Goal: Information Seeking & Learning: Understand process/instructions

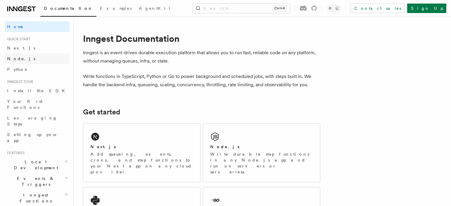
click at [23, 61] on link "Node.js" at bounding box center [37, 58] width 65 height 11
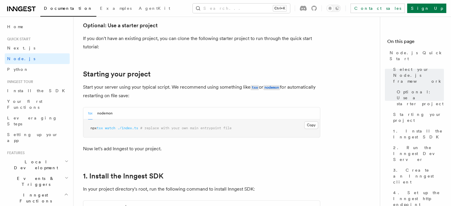
scroll to position [297, 0]
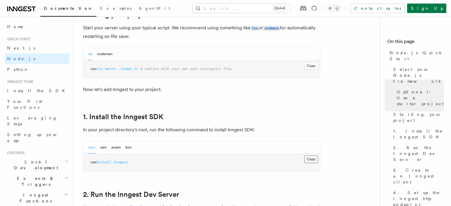
click at [311, 156] on button "Copy Copied" at bounding box center [312, 160] width 14 height 8
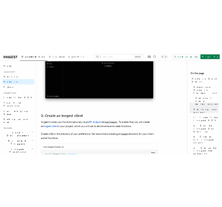
scroll to position [712, 0]
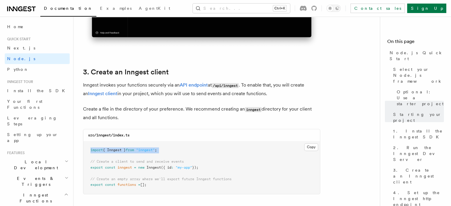
drag, startPoint x: 88, startPoint y: 152, endPoint x: 178, endPoint y: 155, distance: 90.6
click at [178, 155] on pre "import { Inngest } from "inngest" ; // Create a client to send and receive even…" at bounding box center [201, 168] width 237 height 53
copy code "import { Inngest } from "inngest" ;"
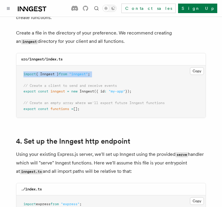
scroll to position [801, 0]
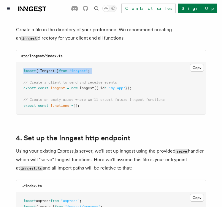
drag, startPoint x: 45, startPoint y: 78, endPoint x: 141, endPoint y: 80, distance: 95.9
click at [141, 80] on pre "import { Inngest } from "inngest" ; // Create a client to send and receive even…" at bounding box center [110, 88] width 189 height 53
copy span "export const inngest = new Inngest ({ id : "my-app" });"
drag, startPoint x: 142, startPoint y: 79, endPoint x: 138, endPoint y: 79, distance: 4.8
click at [142, 79] on pre "import { Inngest } from "inngest" ; // Create a client to send and receive even…" at bounding box center [110, 88] width 189 height 53
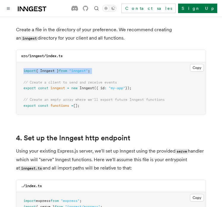
click at [137, 80] on pre "import { Inngest } from "inngest" ; // Create a client to send and receive even…" at bounding box center [110, 88] width 189 height 53
drag, startPoint x: 137, startPoint y: 79, endPoint x: 23, endPoint y: 73, distance: 113.5
click at [23, 73] on pre "import { Inngest } from "inngest" ; // Create a client to send and receive even…" at bounding box center [110, 88] width 189 height 53
copy code "// Create a client to send and receive events export const inngest = new Innges…"
drag, startPoint x: 33, startPoint y: 91, endPoint x: 93, endPoint y: 101, distance: 60.1
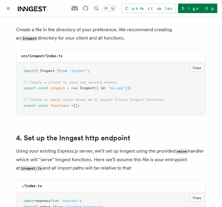
click at [93, 101] on pre "import { Inngest } from "inngest" ; // Create a client to send and receive even…" at bounding box center [110, 88] width 189 height 53
copy code "// Create an empty array where we'll export future Inngest functions export con…"
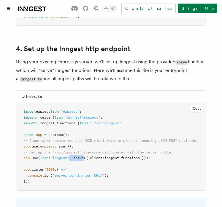
drag, startPoint x: 71, startPoint y: 151, endPoint x: 85, endPoint y: 150, distance: 13.7
click at [85, 156] on span "app .use ( "/api/inngest" , serve ({ client : inngest , functions }));" at bounding box center [86, 158] width 127 height 4
click at [84, 156] on span "serve" at bounding box center [78, 158] width 10 height 4
drag, startPoint x: 74, startPoint y: 151, endPoint x: 153, endPoint y: 153, distance: 79.3
click at [150, 156] on span "app .use ( "/api/inngest" , serve ({ client : inngest , functions }));" at bounding box center [86, 158] width 127 height 4
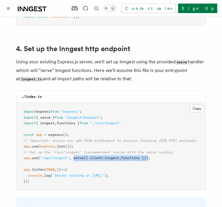
copy span "serve ({ client : inngest , functions })"
click at [140, 116] on pre "import express from "express" ; import { serve } from "inngest/express" ; impor…" at bounding box center [110, 146] width 189 height 87
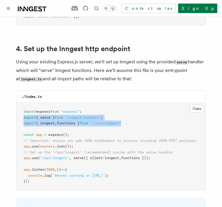
drag, startPoint x: 23, startPoint y: 109, endPoint x: 134, endPoint y: 115, distance: 110.9
click at [134, 115] on pre "import express from "express" ; import { serve } from "inngest/express" ; impor…" at bounding box center [110, 146] width 189 height 87
copy code "import { serve } from "inngest/express" ; import { inngest , functions } from "…"
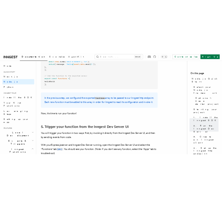
scroll to position [1217, 0]
